Goal: Task Accomplishment & Management: Manage account settings

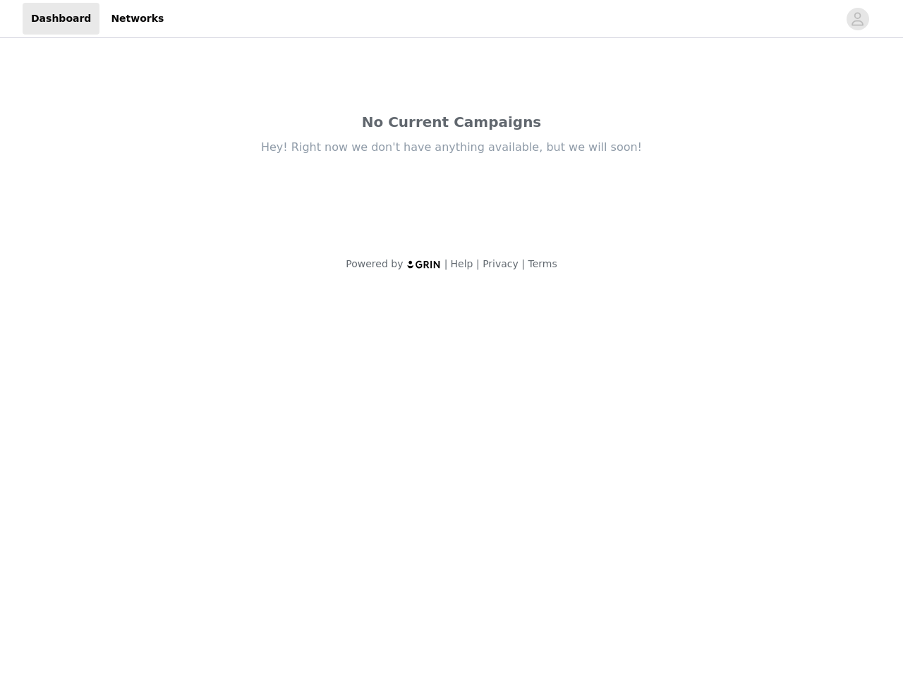
click at [452, 339] on body "Dashboard Networks No Current Campaigns Hey! Right now we don't have anything a…" at bounding box center [451, 338] width 903 height 677
click at [452, 144] on div "Hey! Right now we don't have anything available, but we will soon!" at bounding box center [451, 148] width 593 height 16
click at [452, 19] on div at bounding box center [505, 19] width 666 height 32
click at [858, 19] on icon "avatar" at bounding box center [857, 19] width 13 height 23
